Goal: Task Accomplishment & Management: Manage account settings

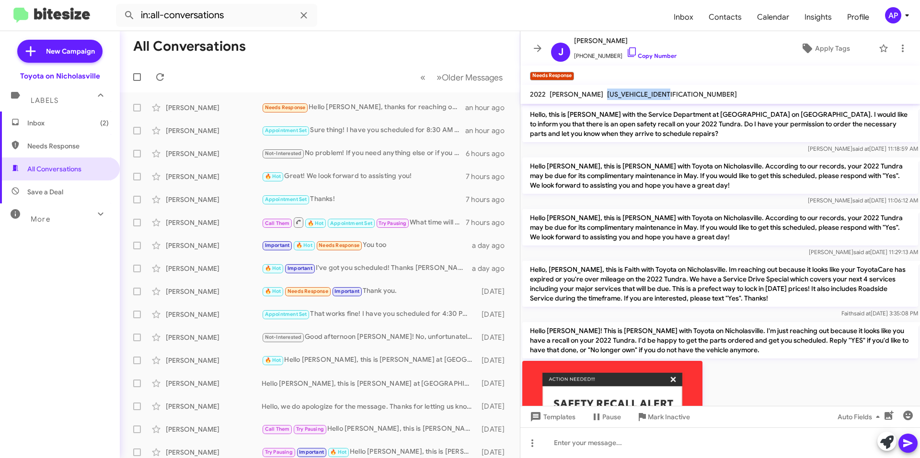
scroll to position [485, 0]
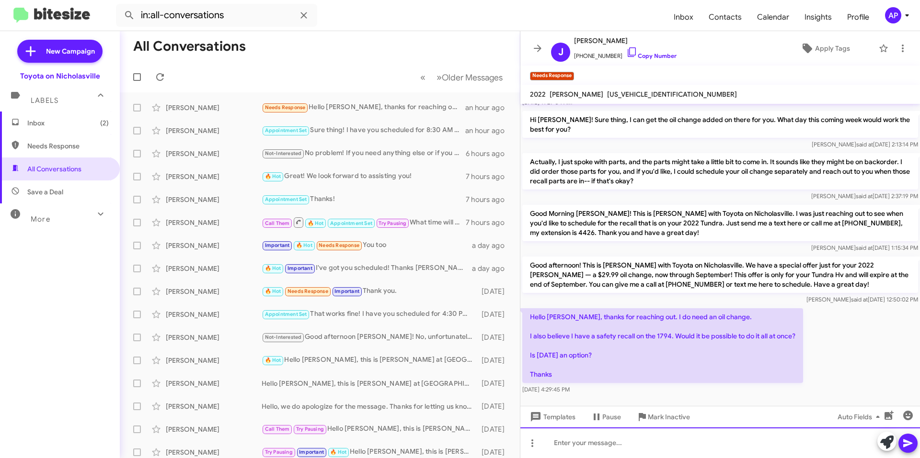
click at [580, 436] on div at bounding box center [719, 443] width 399 height 31
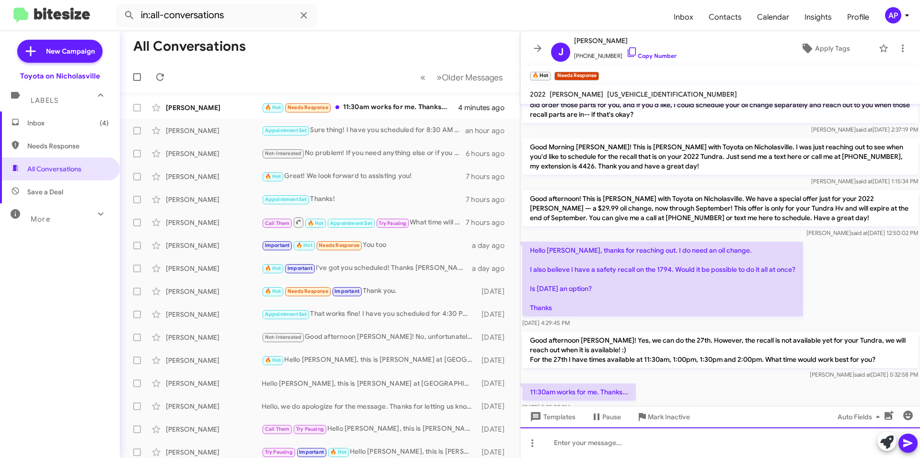
scroll to position [593, 0]
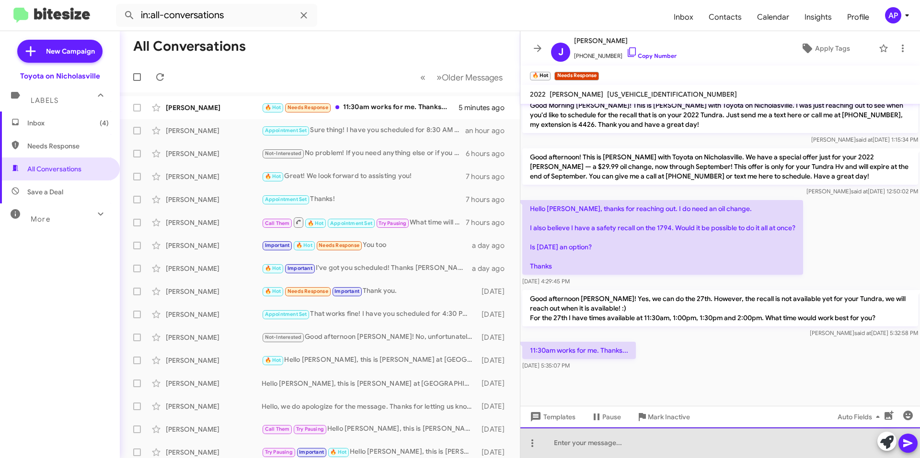
click at [586, 448] on div at bounding box center [719, 443] width 399 height 31
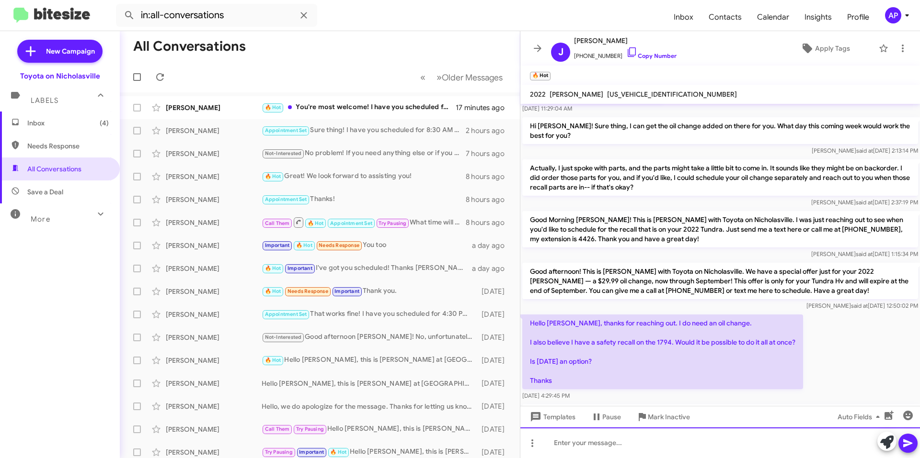
scroll to position [638, 0]
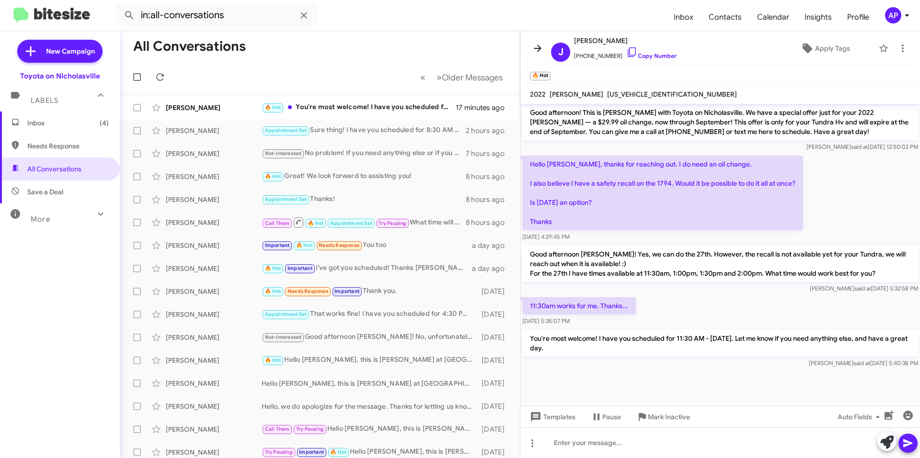
click at [530, 48] on span at bounding box center [537, 48] width 19 height 11
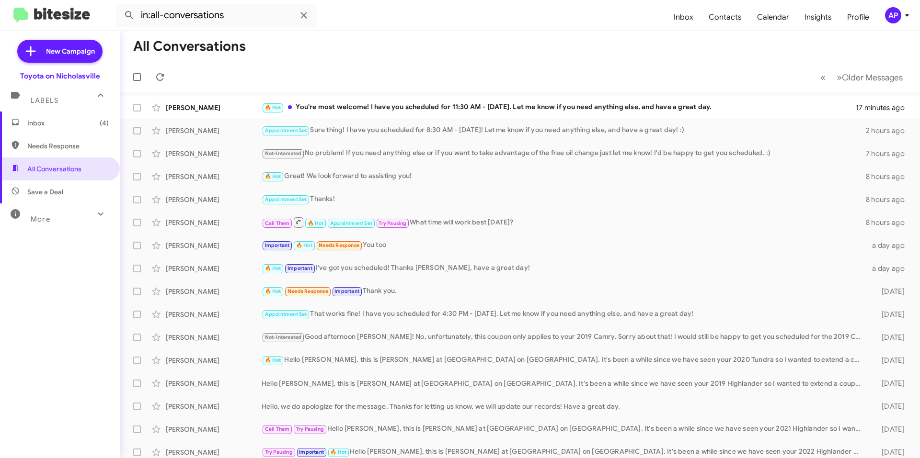
click at [50, 126] on span "Inbox (4)" at bounding box center [67, 123] width 81 height 10
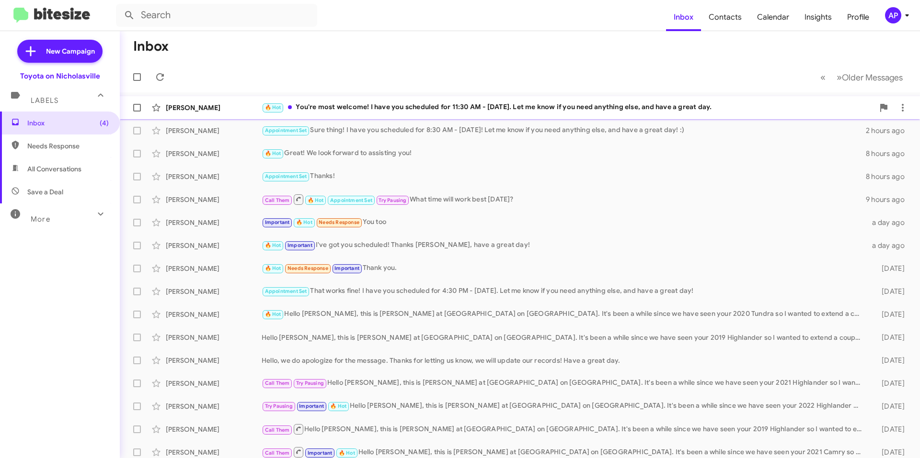
click at [428, 99] on div "[PERSON_NAME] 🔥 Hot You're most welcome! I have you scheduled for 11:30 AM - [D…" at bounding box center [519, 107] width 785 height 19
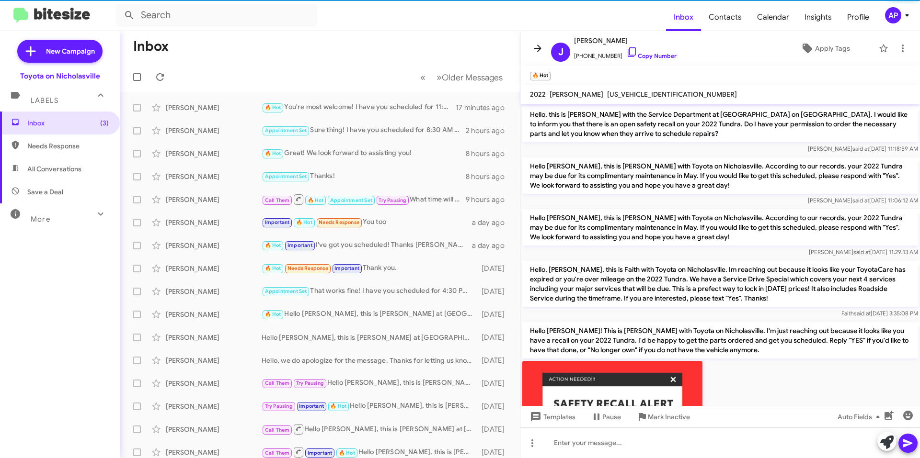
scroll to position [619, 0]
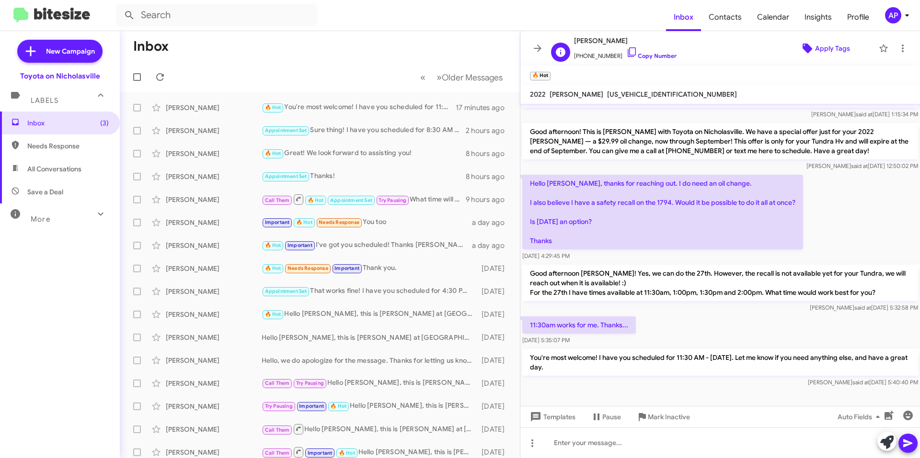
click at [815, 47] on span "Apply Tags" at bounding box center [832, 48] width 35 height 17
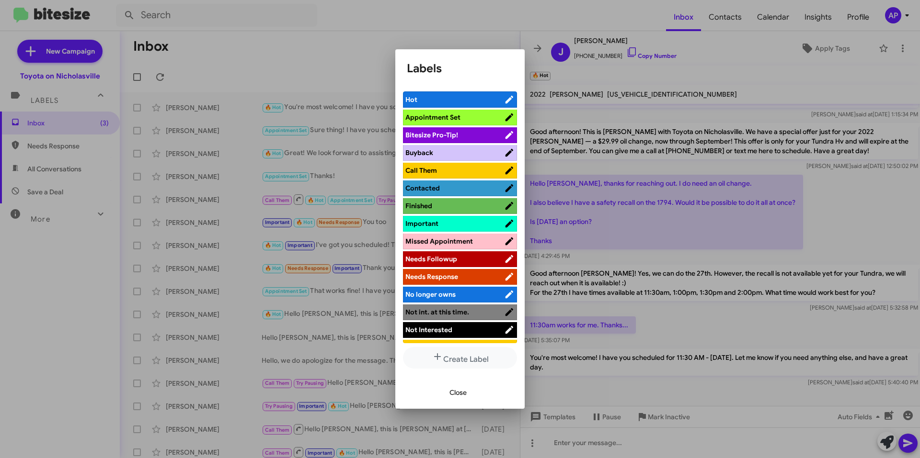
click at [464, 117] on span "Appointment Set" at bounding box center [454, 118] width 99 height 10
click at [472, 103] on span "Hot" at bounding box center [448, 100] width 87 height 10
click at [454, 393] on span "Close" at bounding box center [457, 392] width 17 height 17
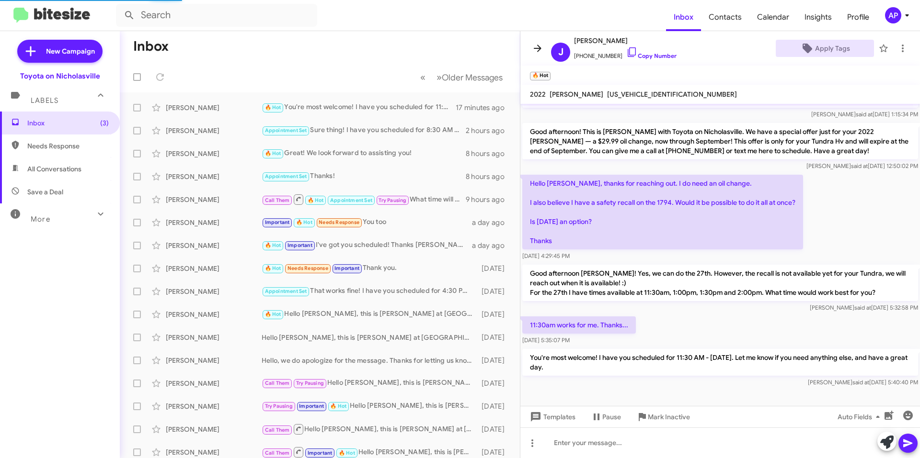
click at [535, 45] on icon at bounding box center [537, 48] width 11 height 11
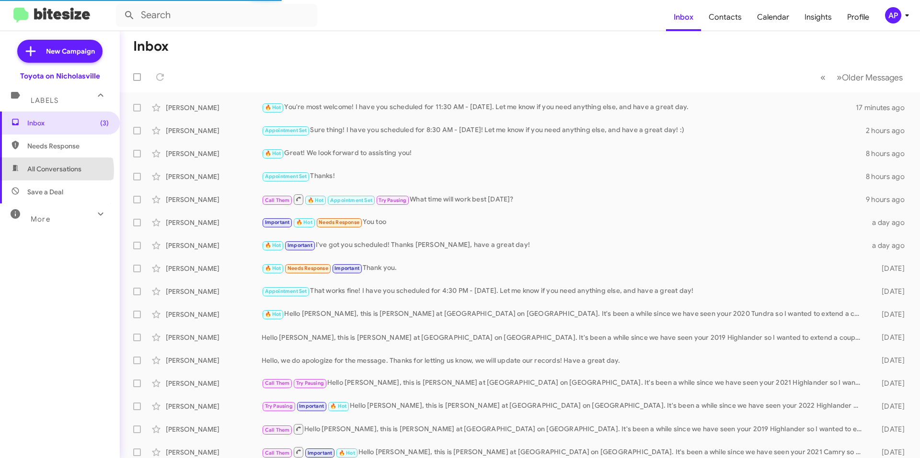
click at [55, 171] on span "All Conversations" at bounding box center [54, 169] width 54 height 10
type input "in:all-conversations"
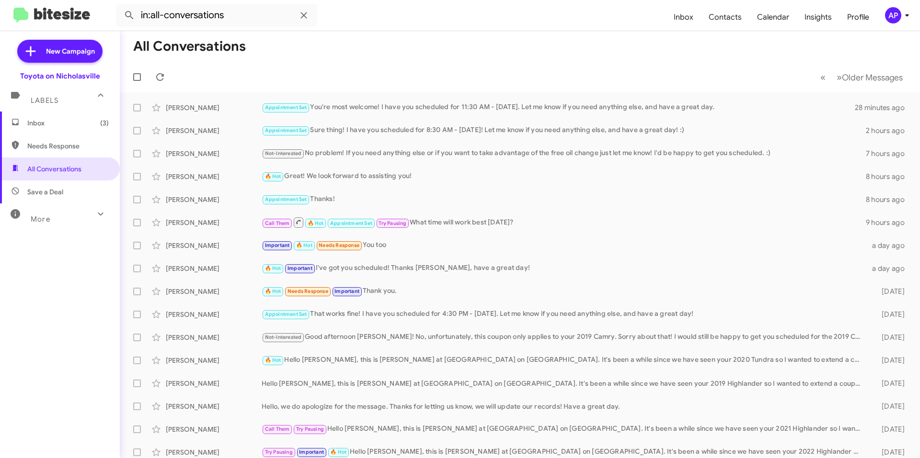
click at [63, 125] on span "Inbox (3)" at bounding box center [67, 123] width 81 height 10
